Goal: Register for event/course

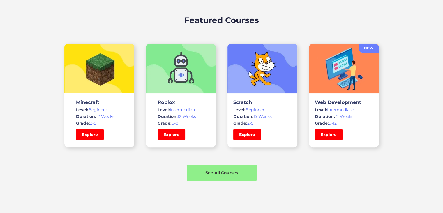
scroll to position [401, 0]
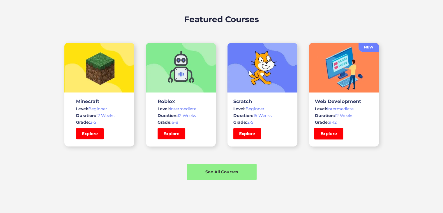
click at [323, 134] on link "Explore" at bounding box center [328, 134] width 29 height 12
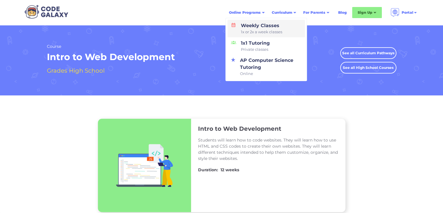
click at [240, 24] on div "Weekly Classes 1x or 2x a week classes" at bounding box center [261, 28] width 44 height 13
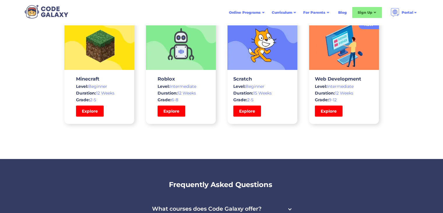
scroll to position [1749, 0]
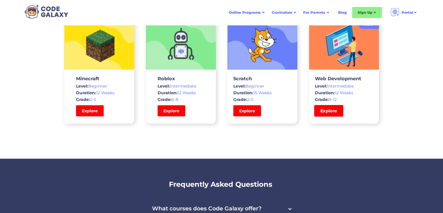
click at [329, 112] on link "Explore" at bounding box center [328, 111] width 29 height 12
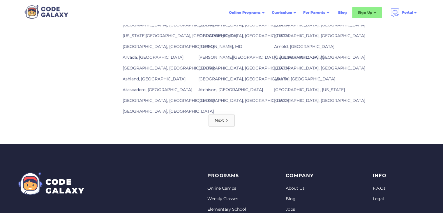
scroll to position [834, 0]
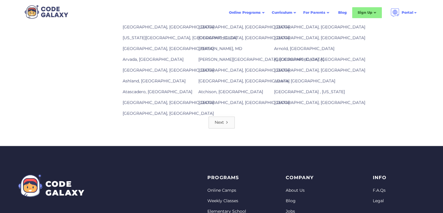
click at [218, 123] on link "Next" at bounding box center [222, 122] width 26 height 12
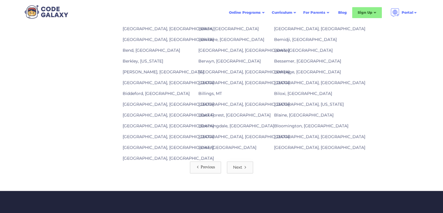
scroll to position [795, 0]
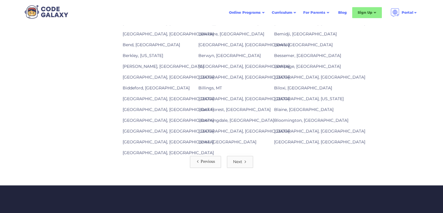
click at [234, 159] on div "Next" at bounding box center [237, 162] width 9 height 6
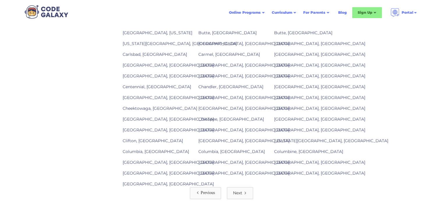
scroll to position [777, 0]
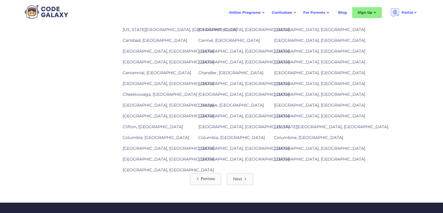
click at [216, 135] on link "Columbia, SC" at bounding box center [231, 137] width 66 height 5
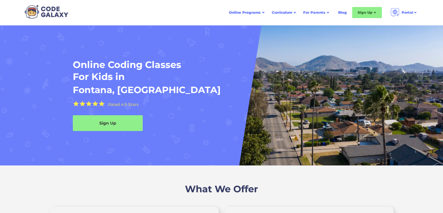
scroll to position [1, 0]
click at [111, 121] on div "Sign Up" at bounding box center [107, 123] width 73 height 6
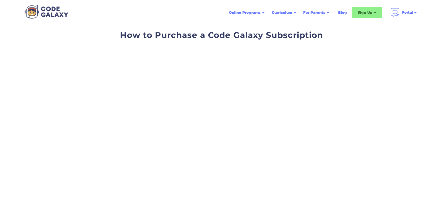
scroll to position [5, 0]
